Goal: Information Seeking & Learning: Check status

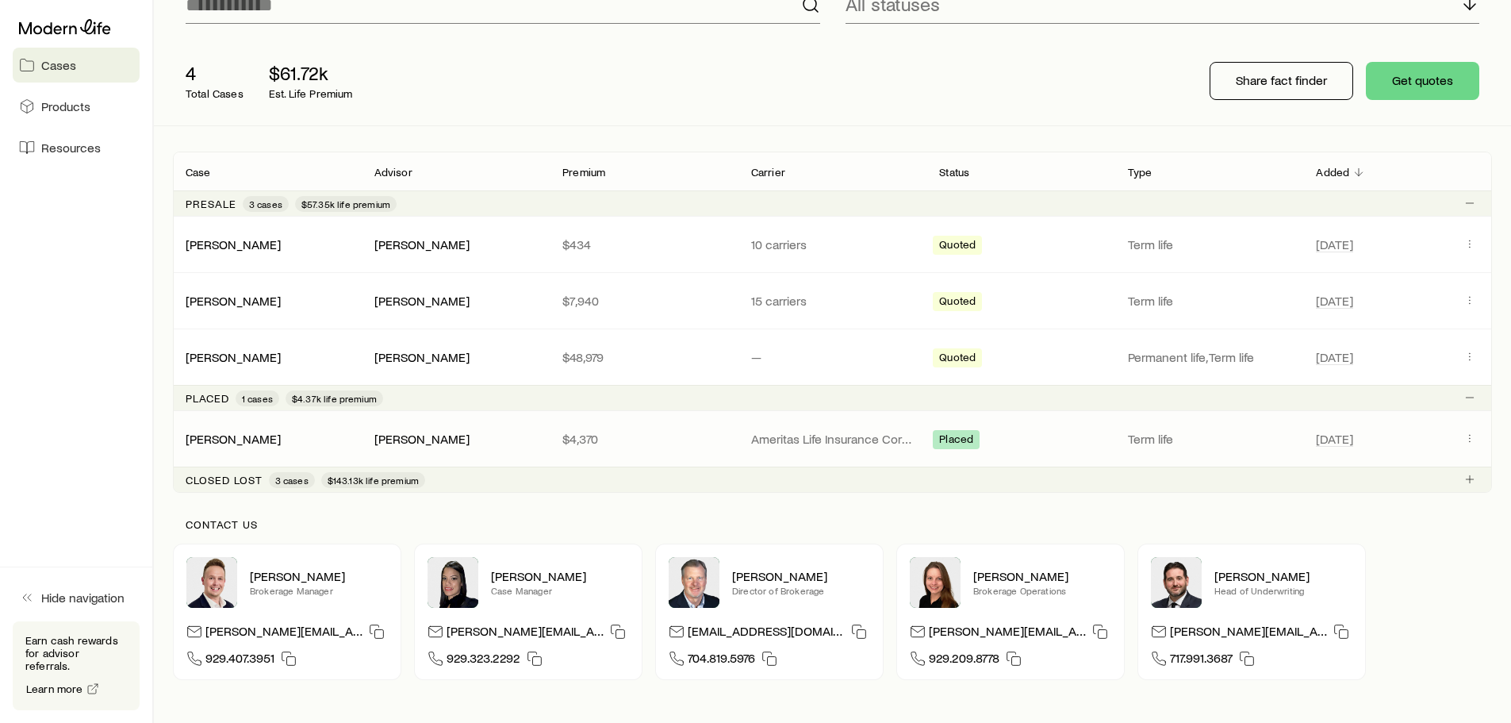
scroll to position [159, 0]
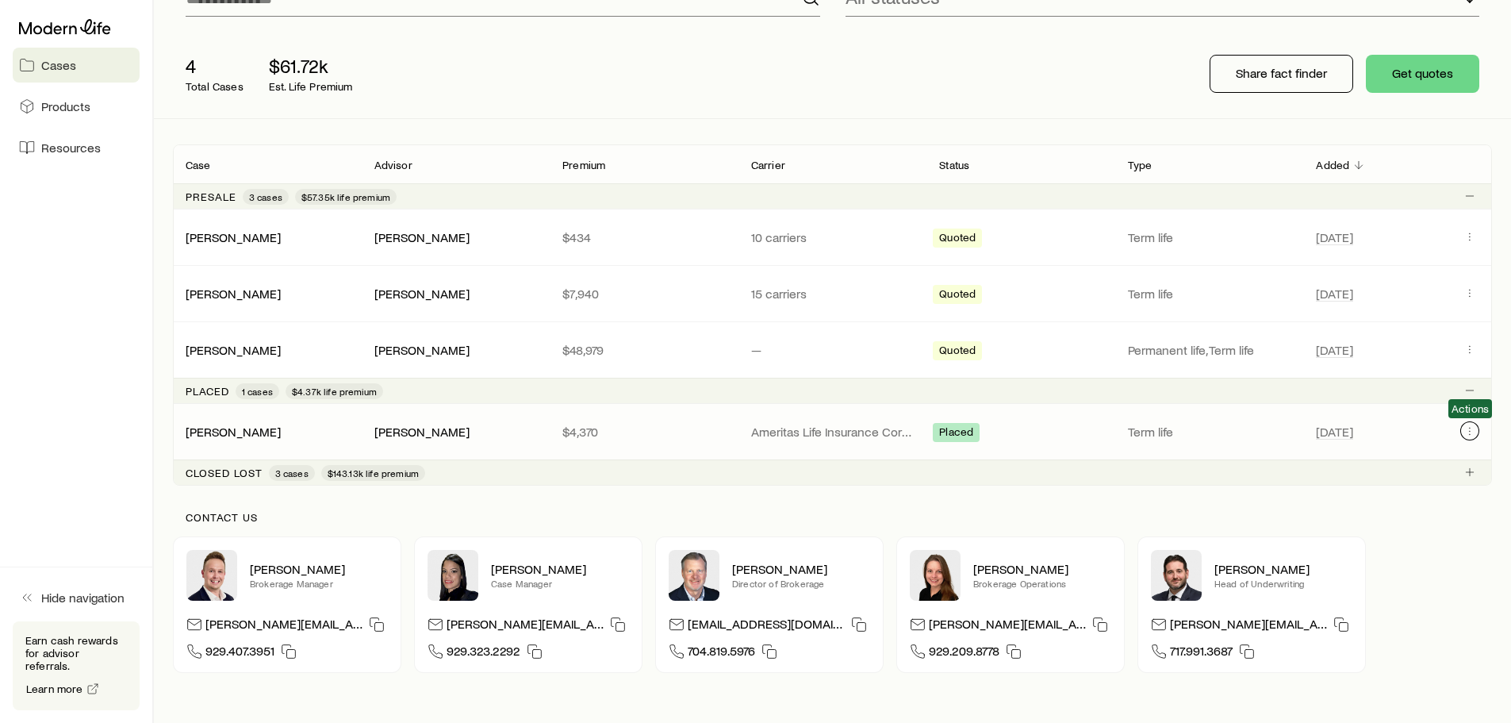
click at [1461, 429] on button "Client cases" at bounding box center [1469, 430] width 19 height 19
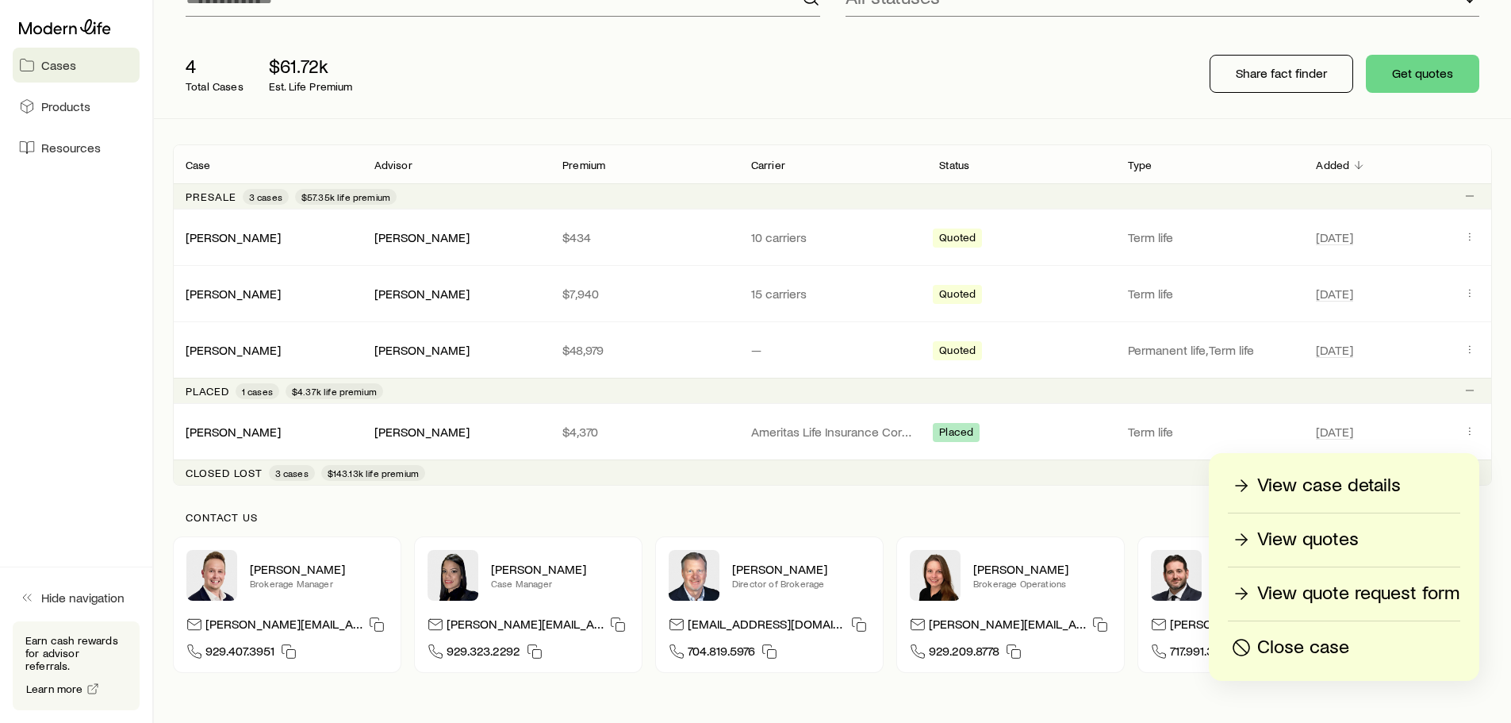
click at [1387, 696] on div "Contact us Derek Wakefield Brokerage Manager derek@modernlife.com 929.407.3951 …" at bounding box center [832, 591] width 1319 height 213
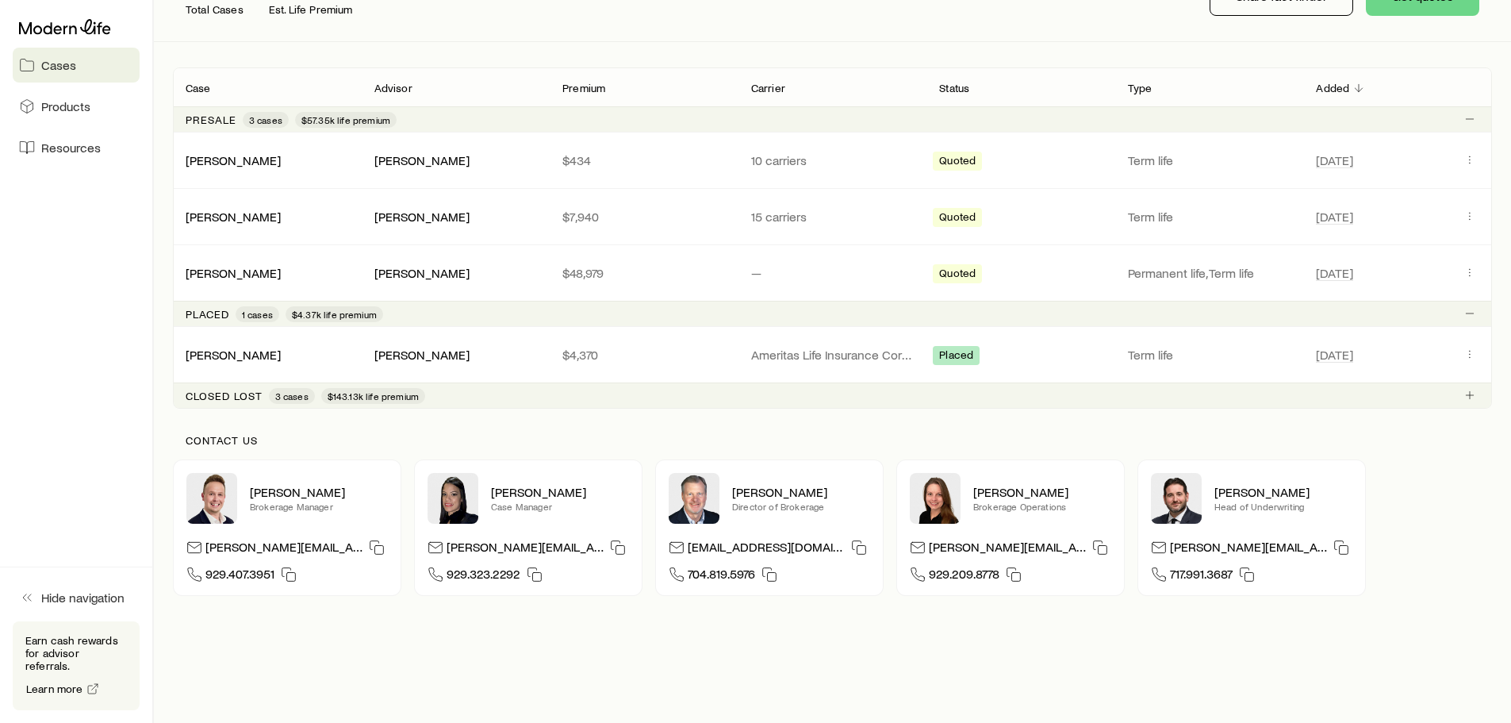
scroll to position [238, 0]
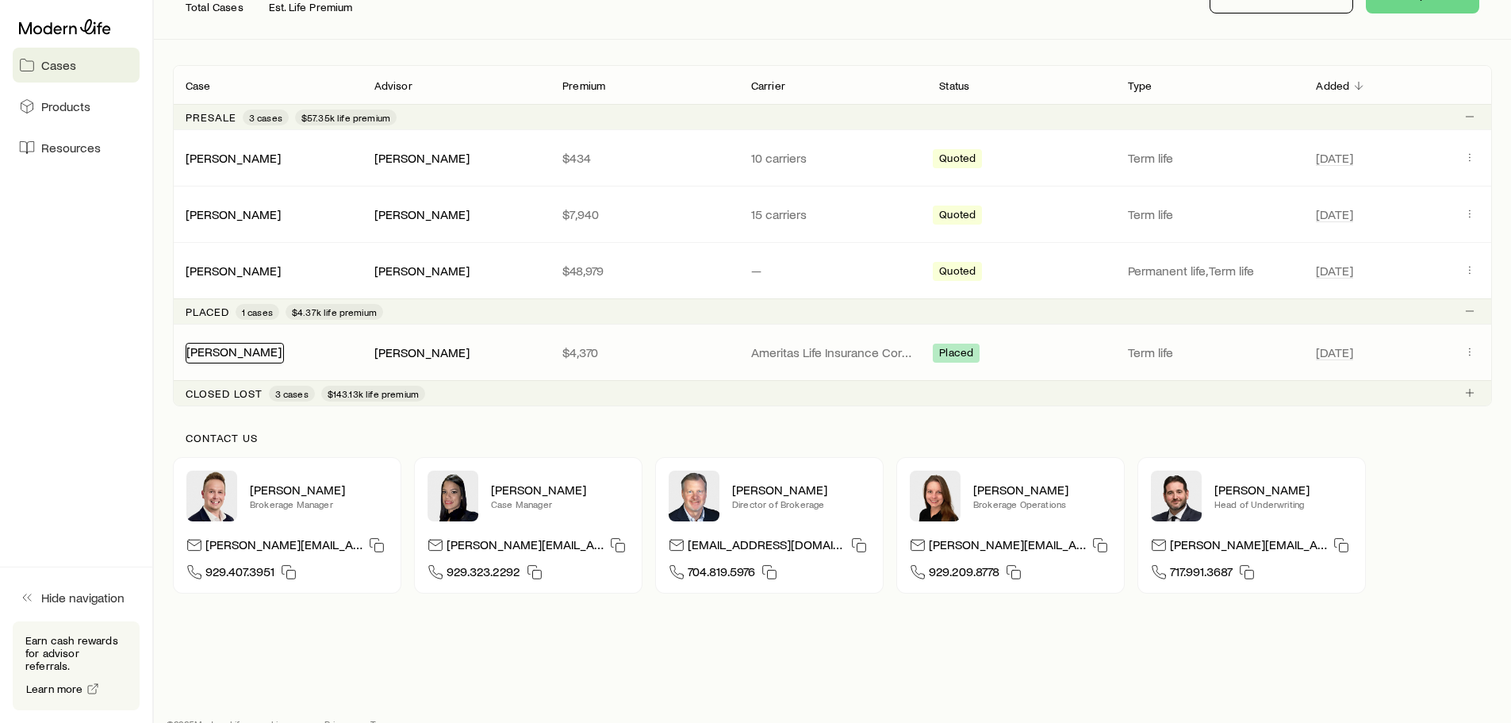
click at [256, 355] on link "[PERSON_NAME]" at bounding box center [233, 350] width 95 height 15
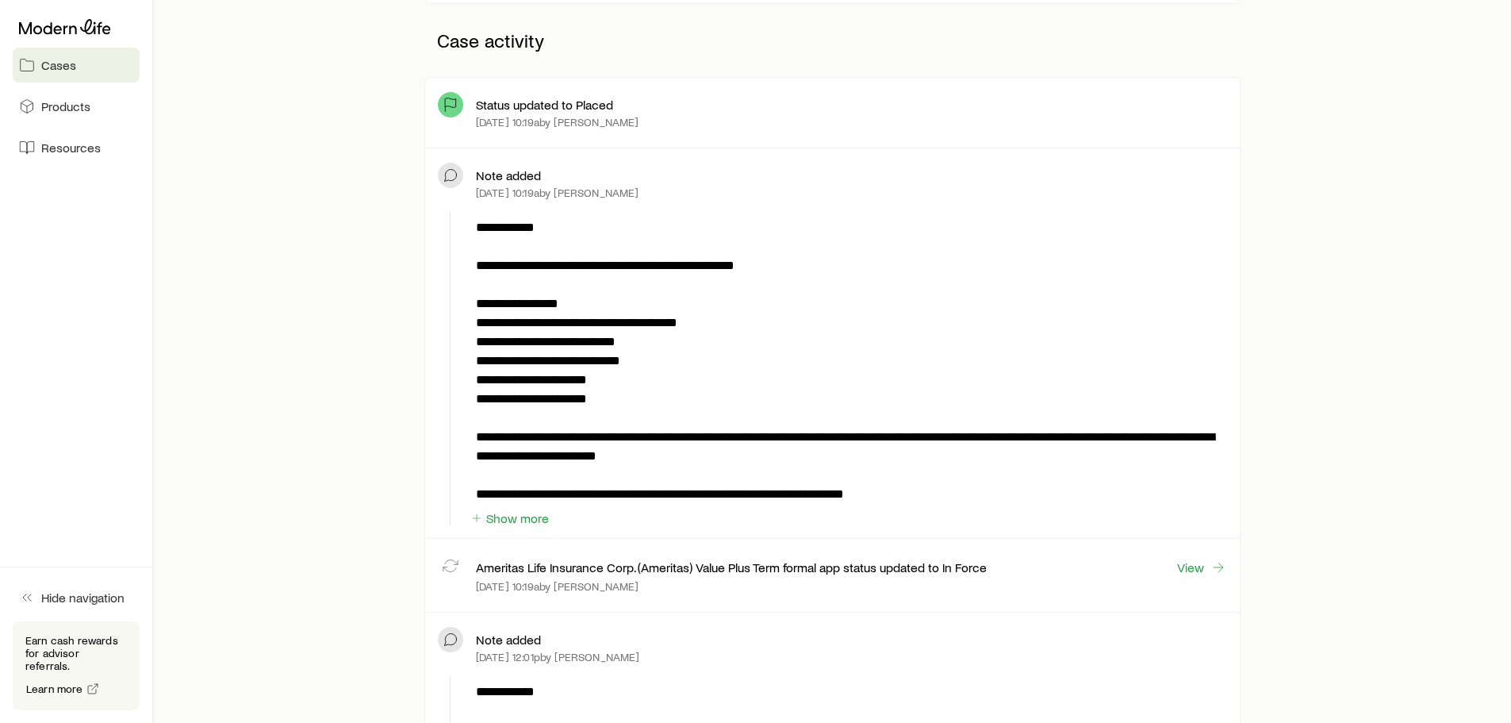
scroll to position [555, 0]
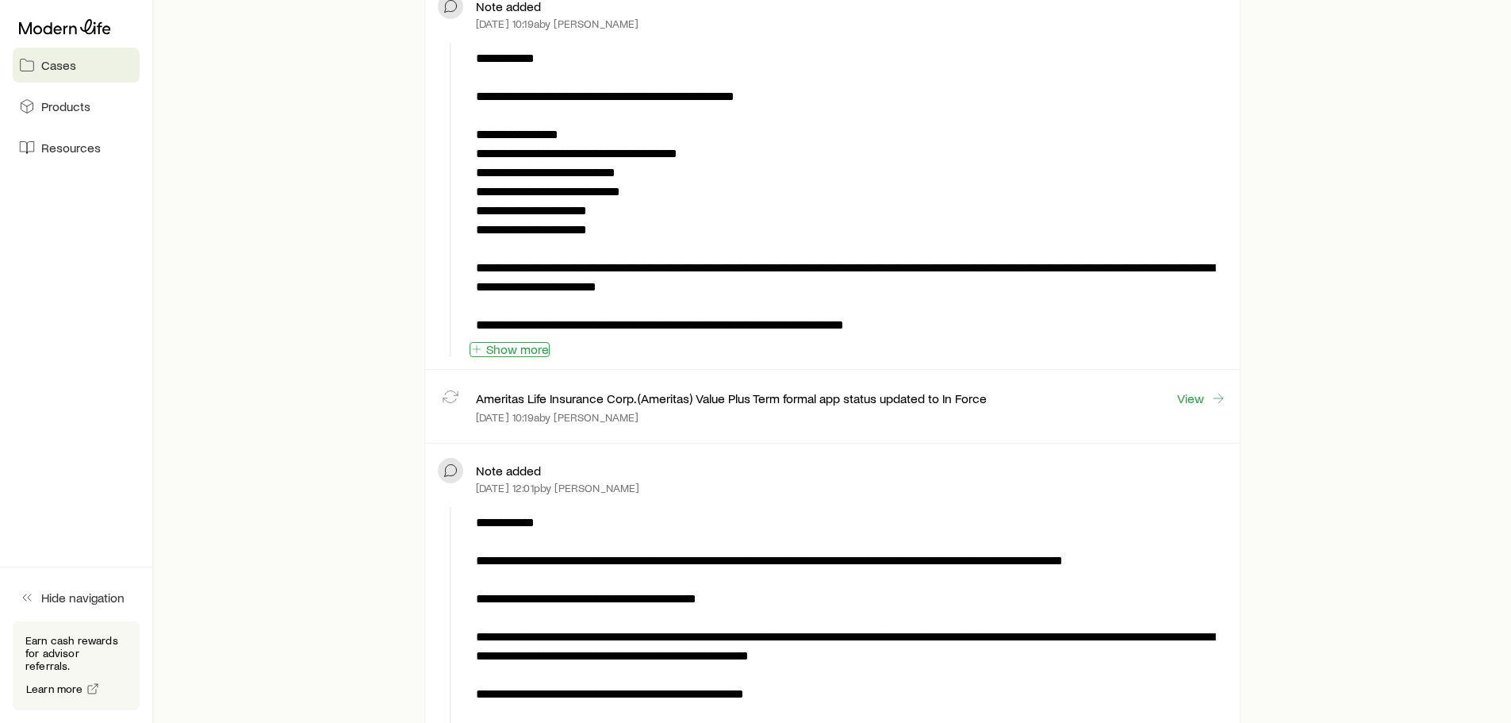
click at [523, 351] on button "Show more" at bounding box center [510, 349] width 80 height 15
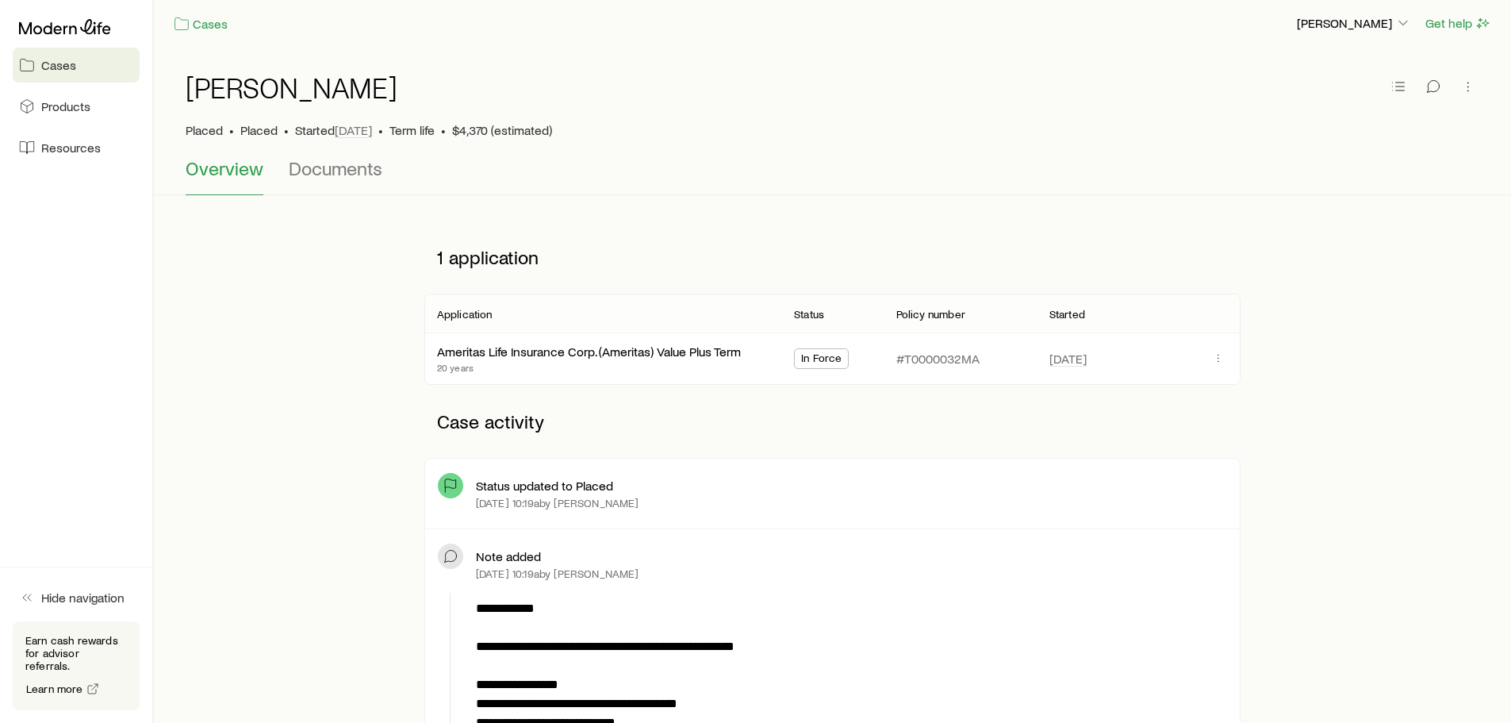
scroll to position [0, 0]
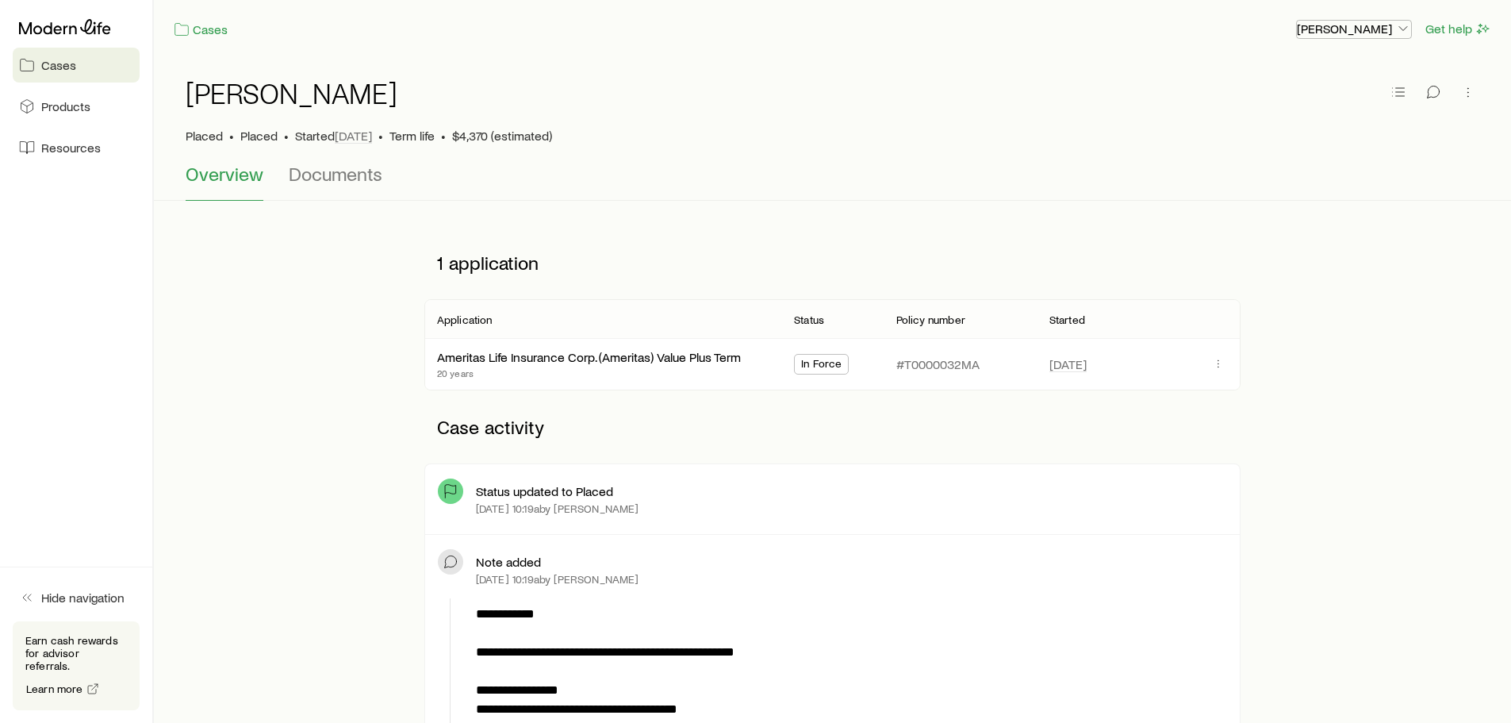
click at [1376, 34] on p "[PERSON_NAME]" at bounding box center [1354, 29] width 114 height 16
click at [1334, 105] on span "Commission schedule" at bounding box center [1318, 107] width 122 height 16
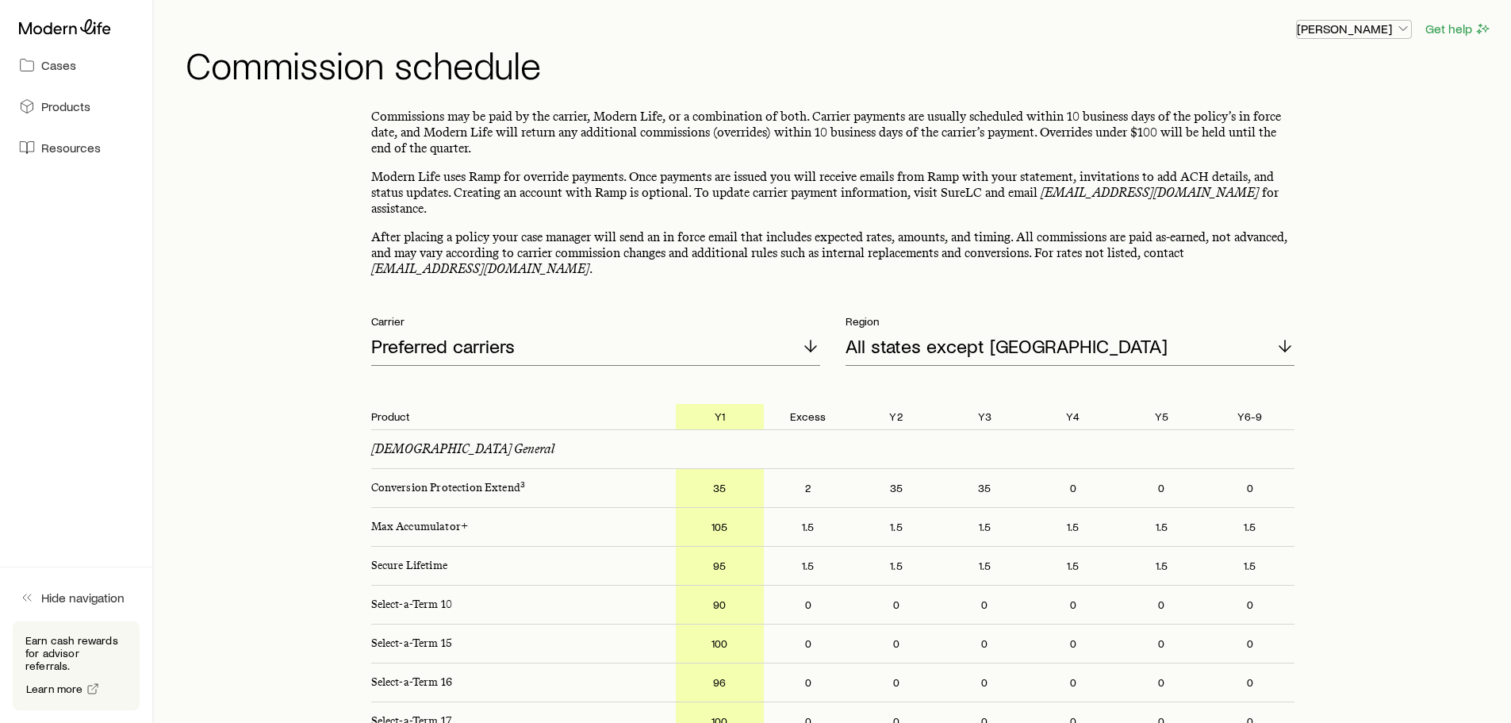
click at [1383, 33] on p "[PERSON_NAME]" at bounding box center [1354, 29] width 114 height 16
click at [1313, 152] on span "Track payments" at bounding box center [1301, 149] width 88 height 16
click at [1286, 110] on span "Commission schedule" at bounding box center [1318, 107] width 122 height 16
click at [1290, 146] on span "Track payments" at bounding box center [1301, 149] width 88 height 16
